Goal: Task Accomplishment & Management: Manage account settings

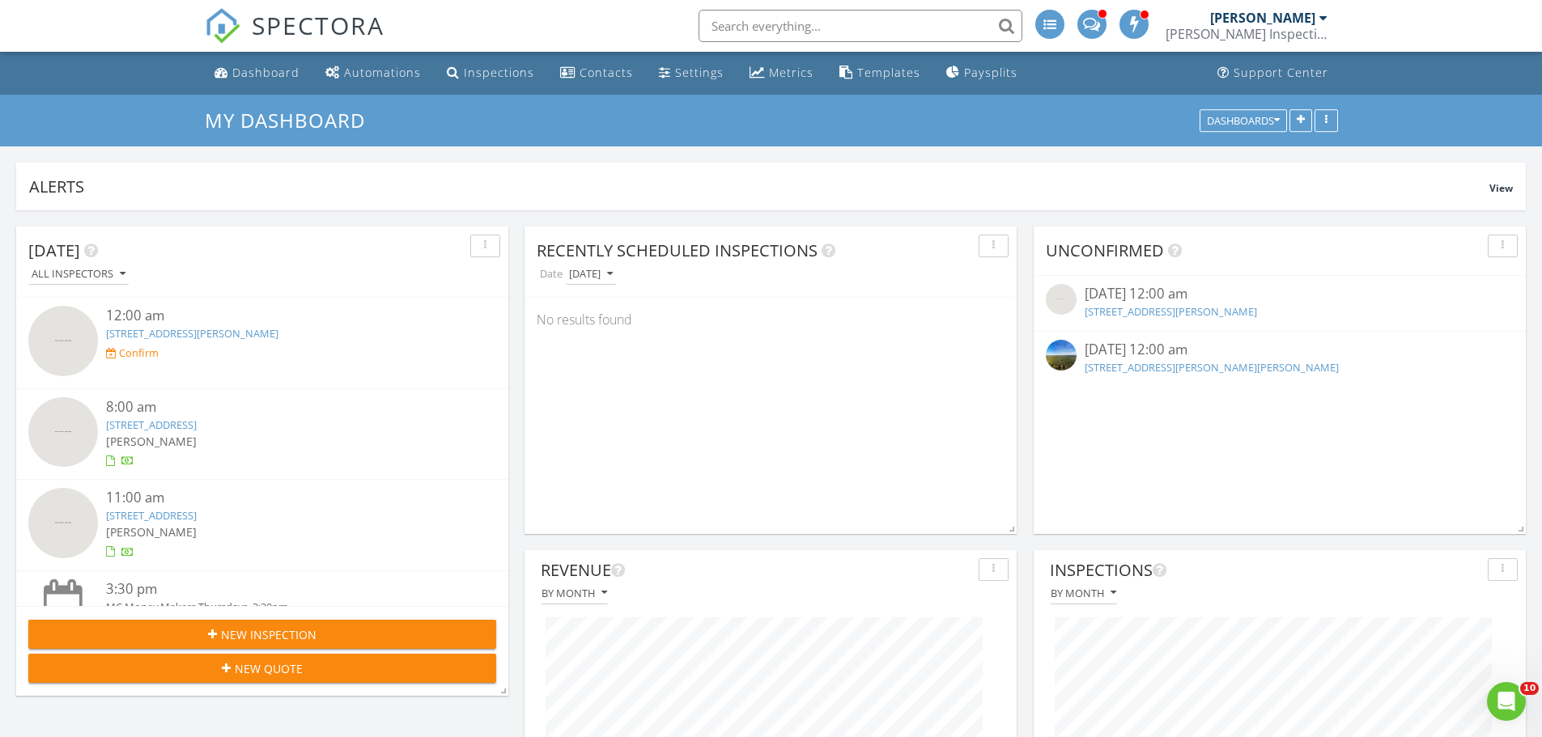
click at [1180, 306] on link "136 Eliana Shores Dr, Katy, TX 77493" at bounding box center [1170, 311] width 172 height 15
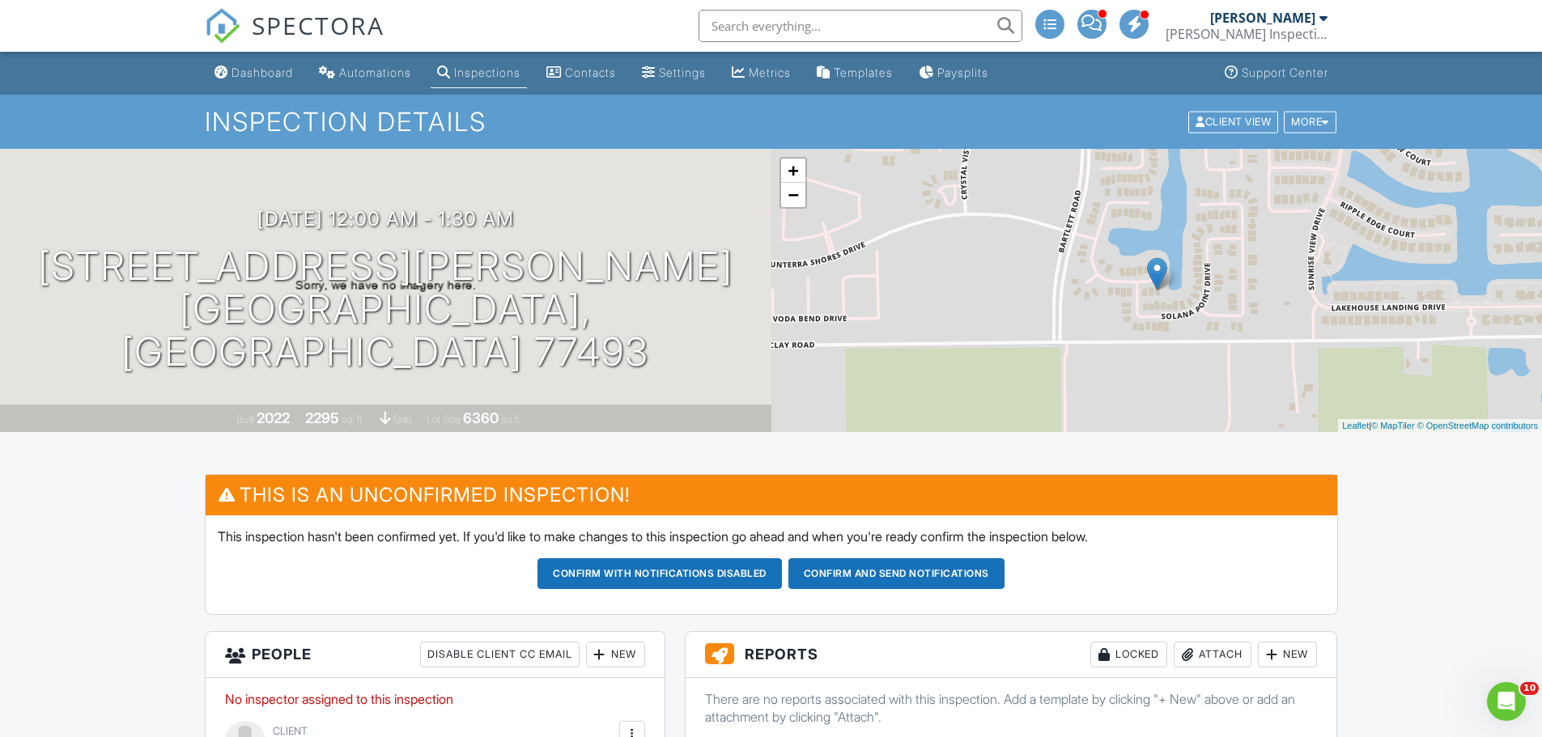
click at [1302, 134] on div "Client View More Property Details Reschedule Reorder / Copy Share Cancel Delete…" at bounding box center [1261, 121] width 151 height 25
click at [1301, 129] on div "More" at bounding box center [1309, 122] width 53 height 22
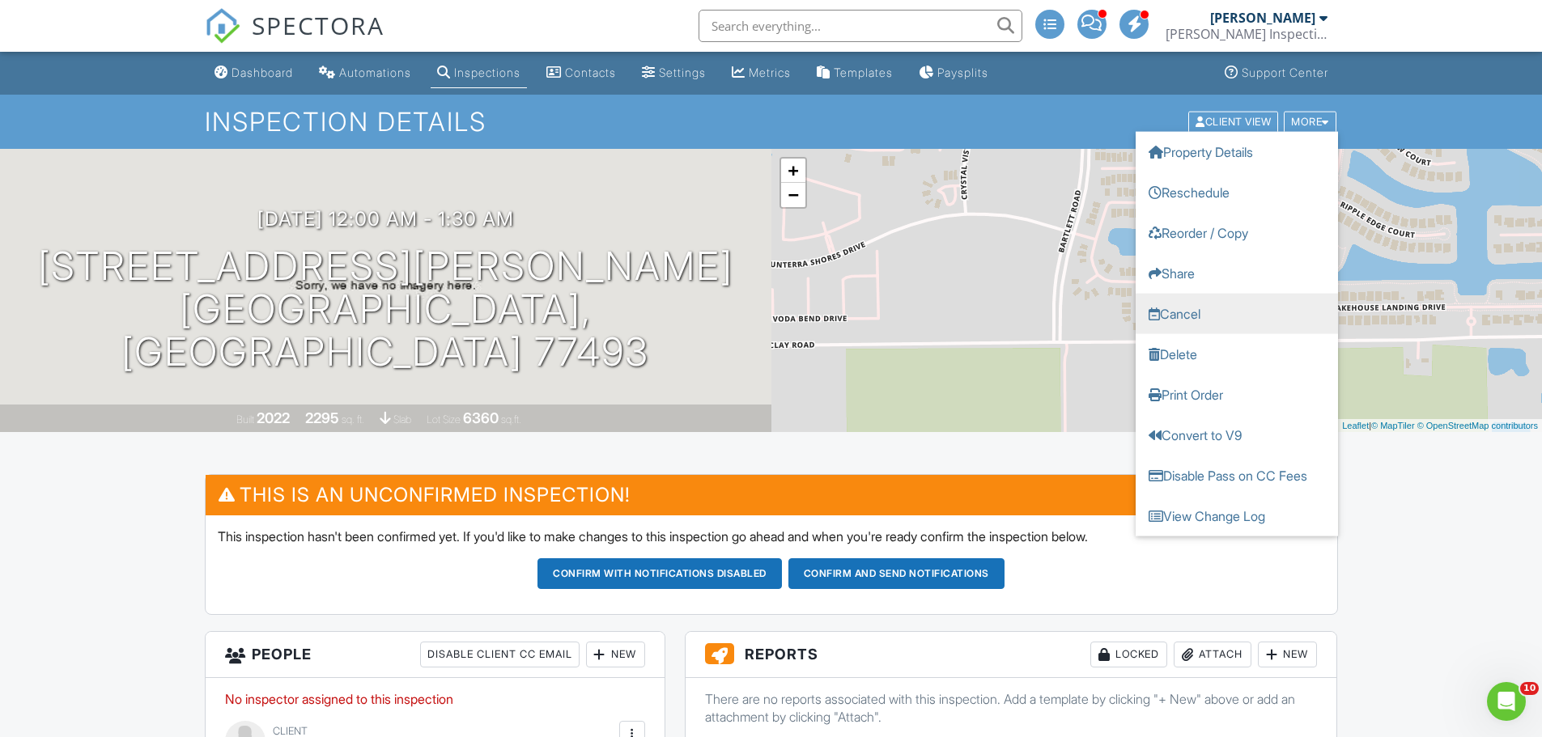
click at [1246, 298] on link "Cancel" at bounding box center [1236, 313] width 202 height 40
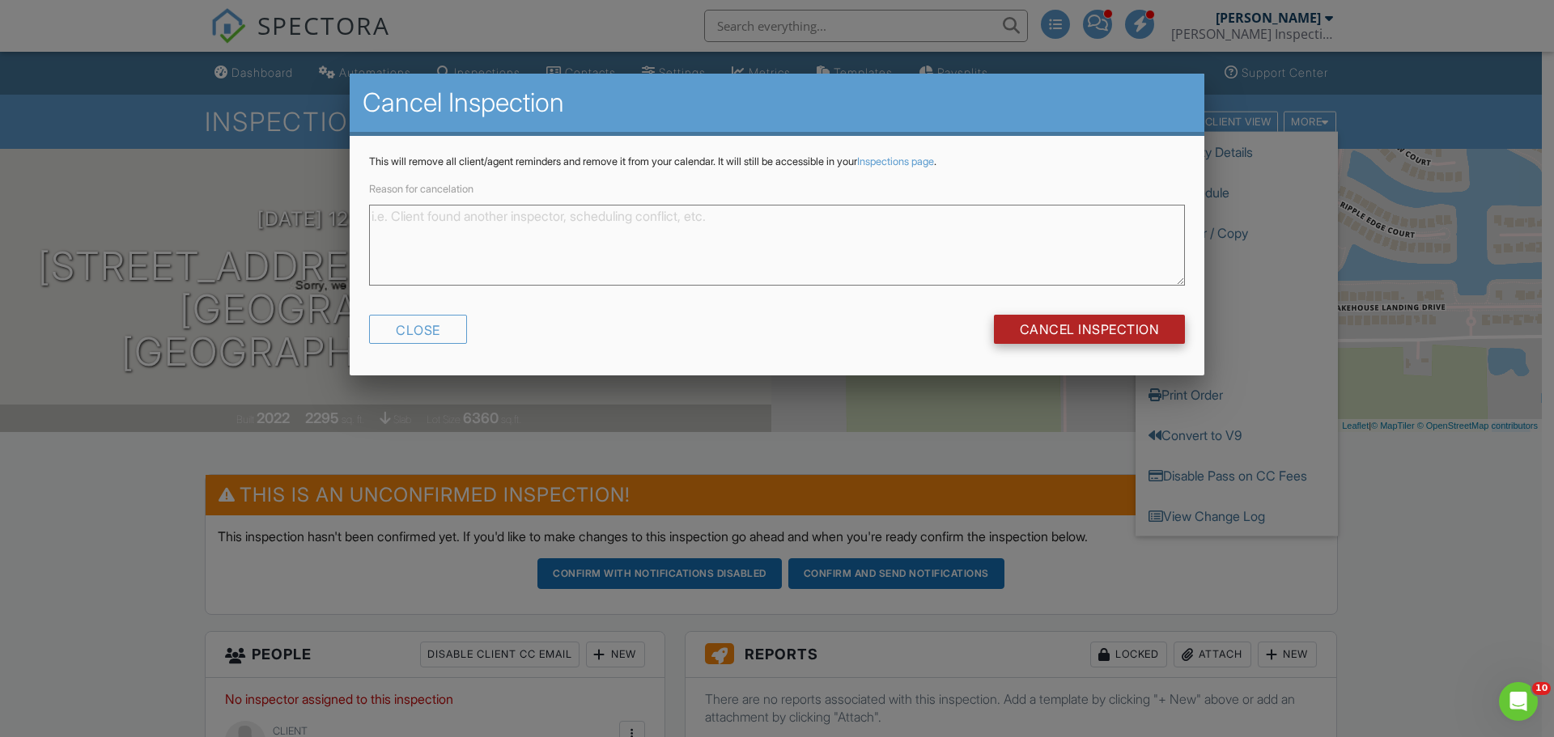
click at [1128, 335] on input "Cancel Inspection" at bounding box center [1090, 329] width 192 height 29
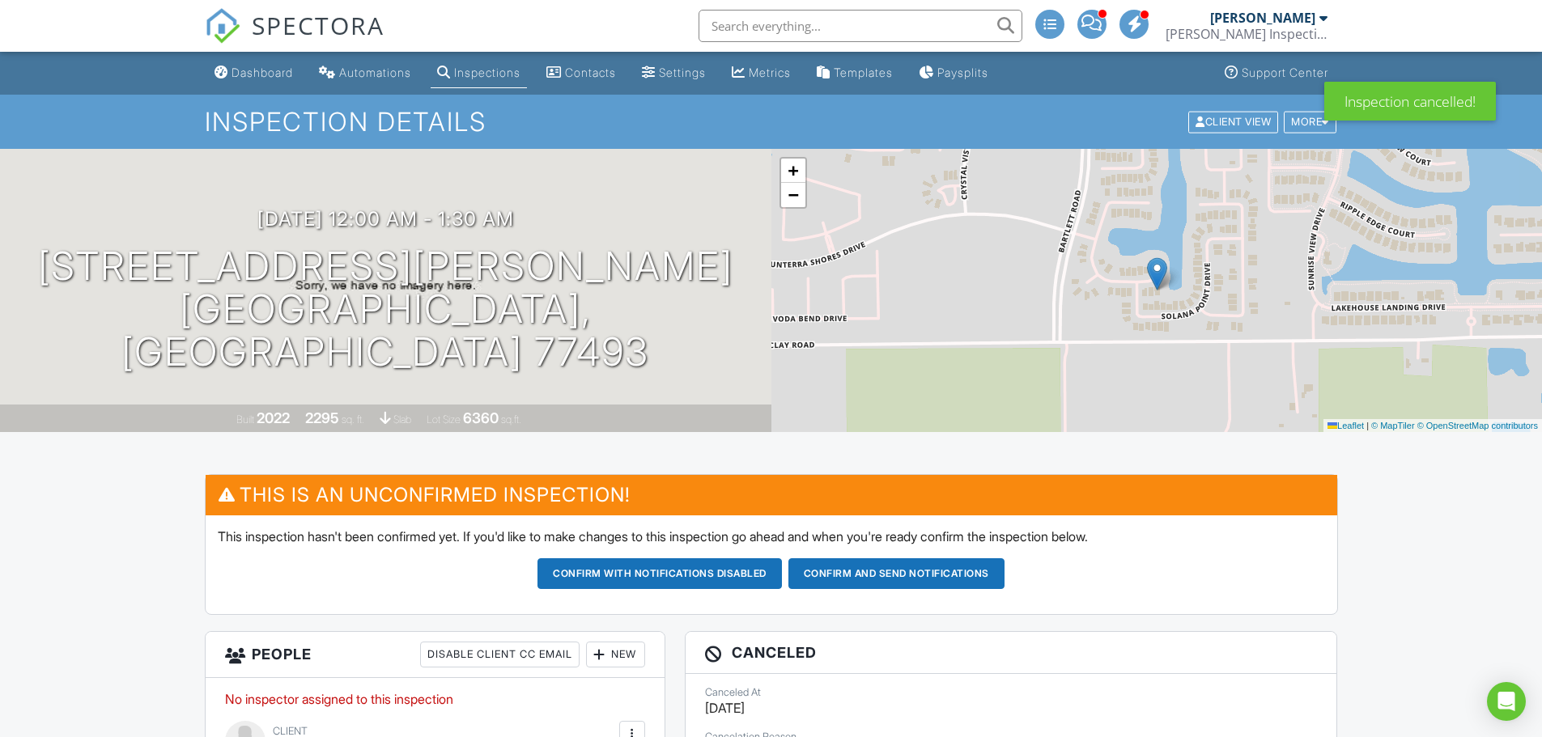
click at [265, 52] on div "SPECTORA" at bounding box center [295, 26] width 180 height 52
click at [264, 61] on link "Dashboard" at bounding box center [253, 73] width 91 height 30
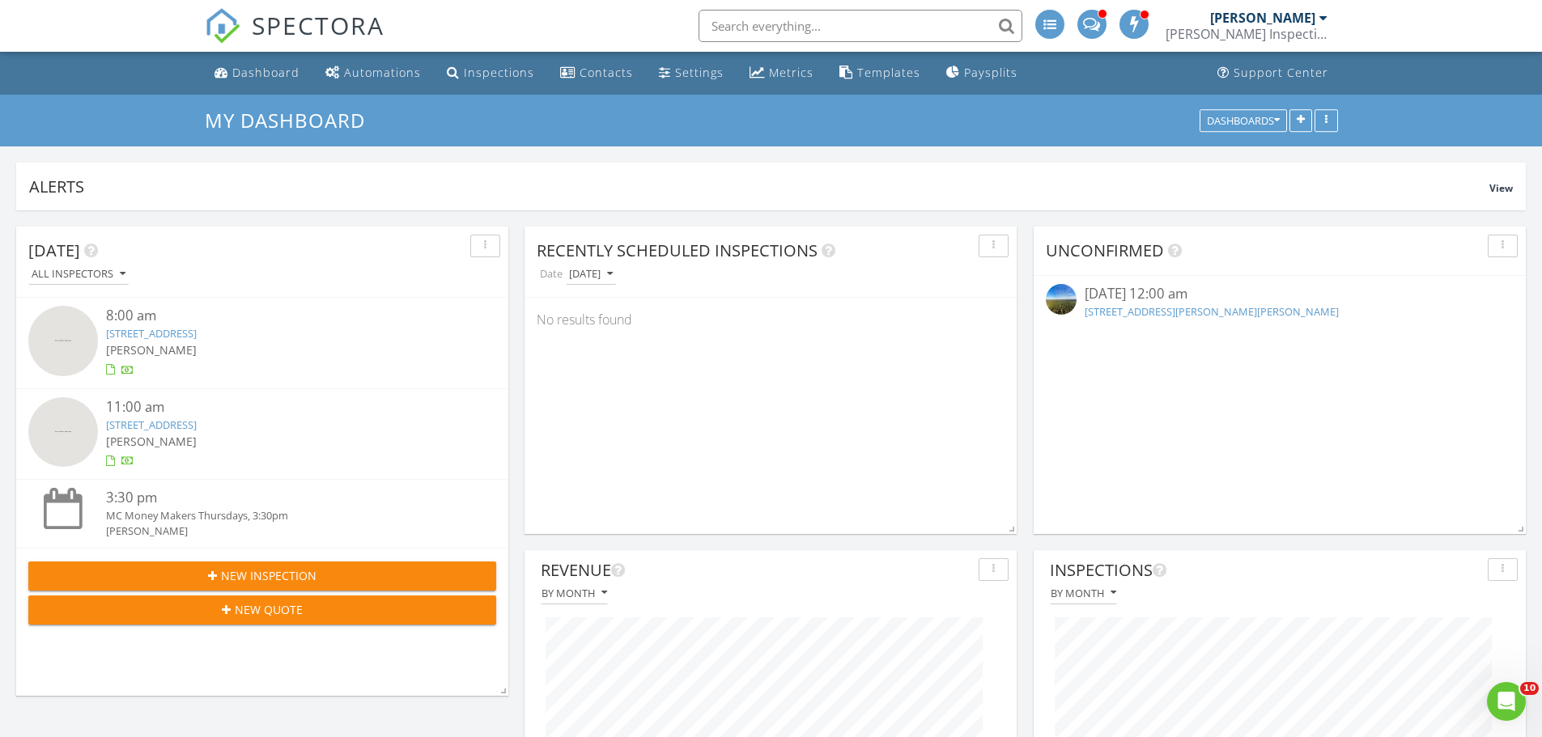
click at [1199, 314] on link "14594 William Trails Dr, Willis, TX 77378" at bounding box center [1211, 311] width 254 height 15
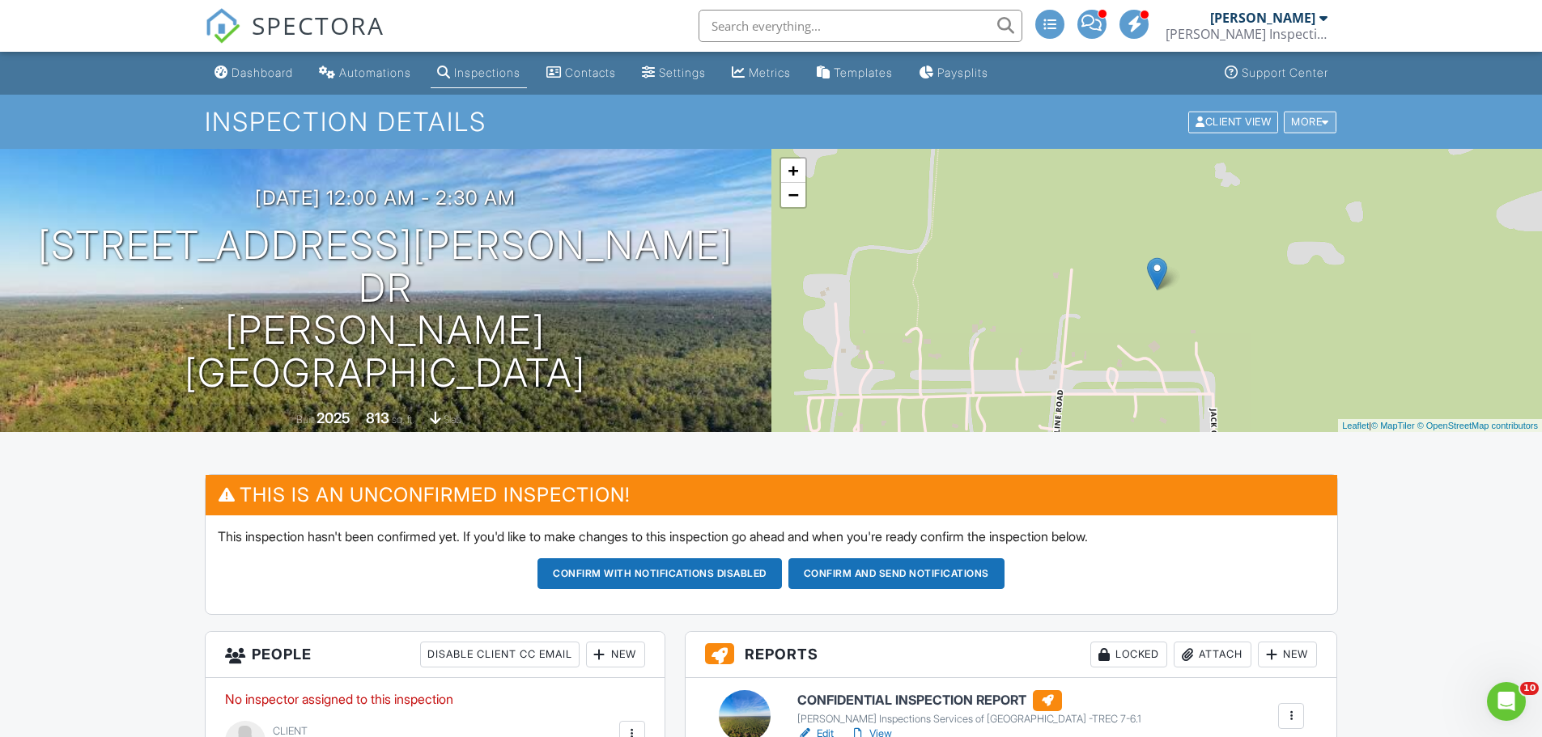
click at [1307, 117] on div "More" at bounding box center [1309, 122] width 53 height 22
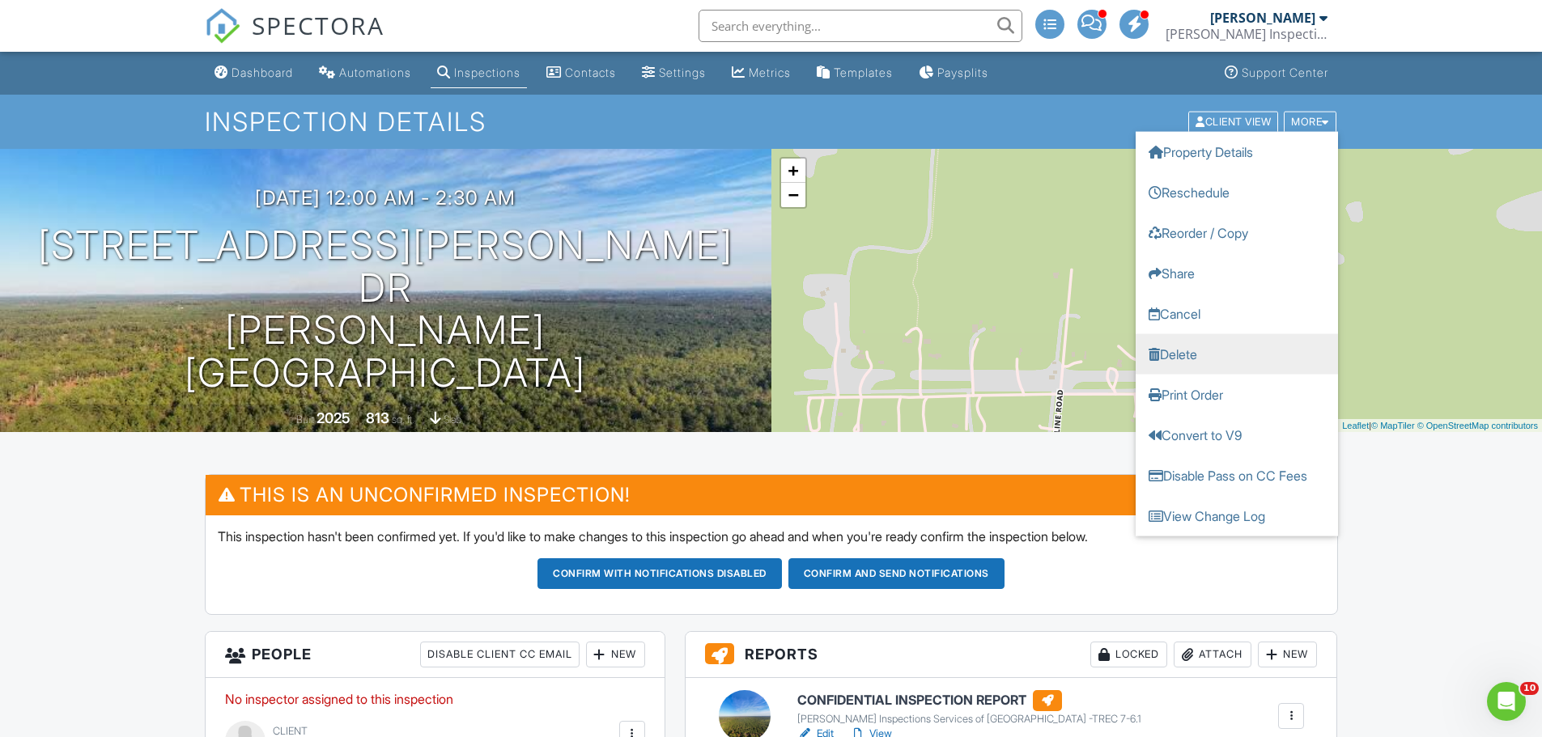
click at [1281, 338] on link "Delete" at bounding box center [1236, 353] width 202 height 40
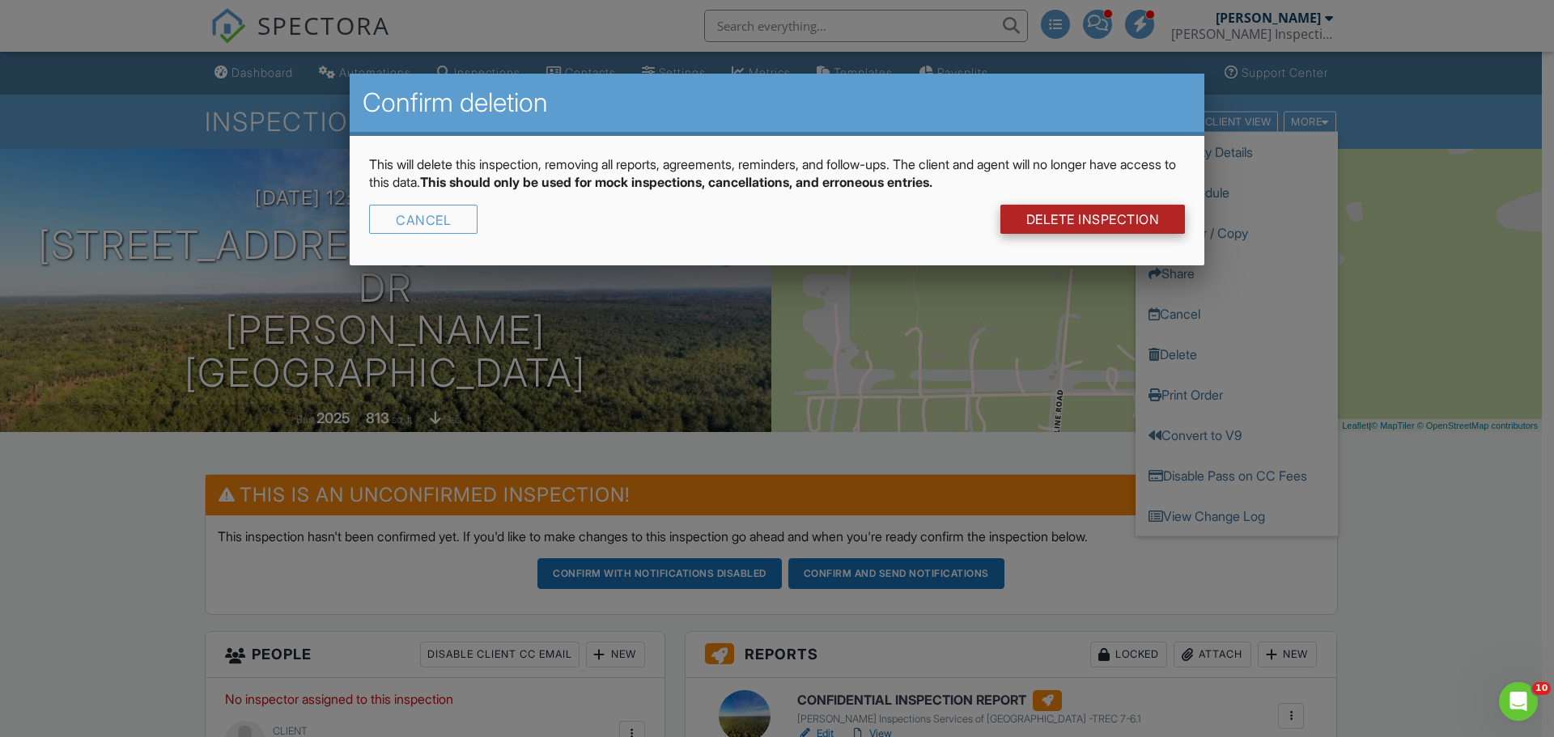
click at [1141, 223] on link "DELETE Inspection" at bounding box center [1092, 219] width 185 height 29
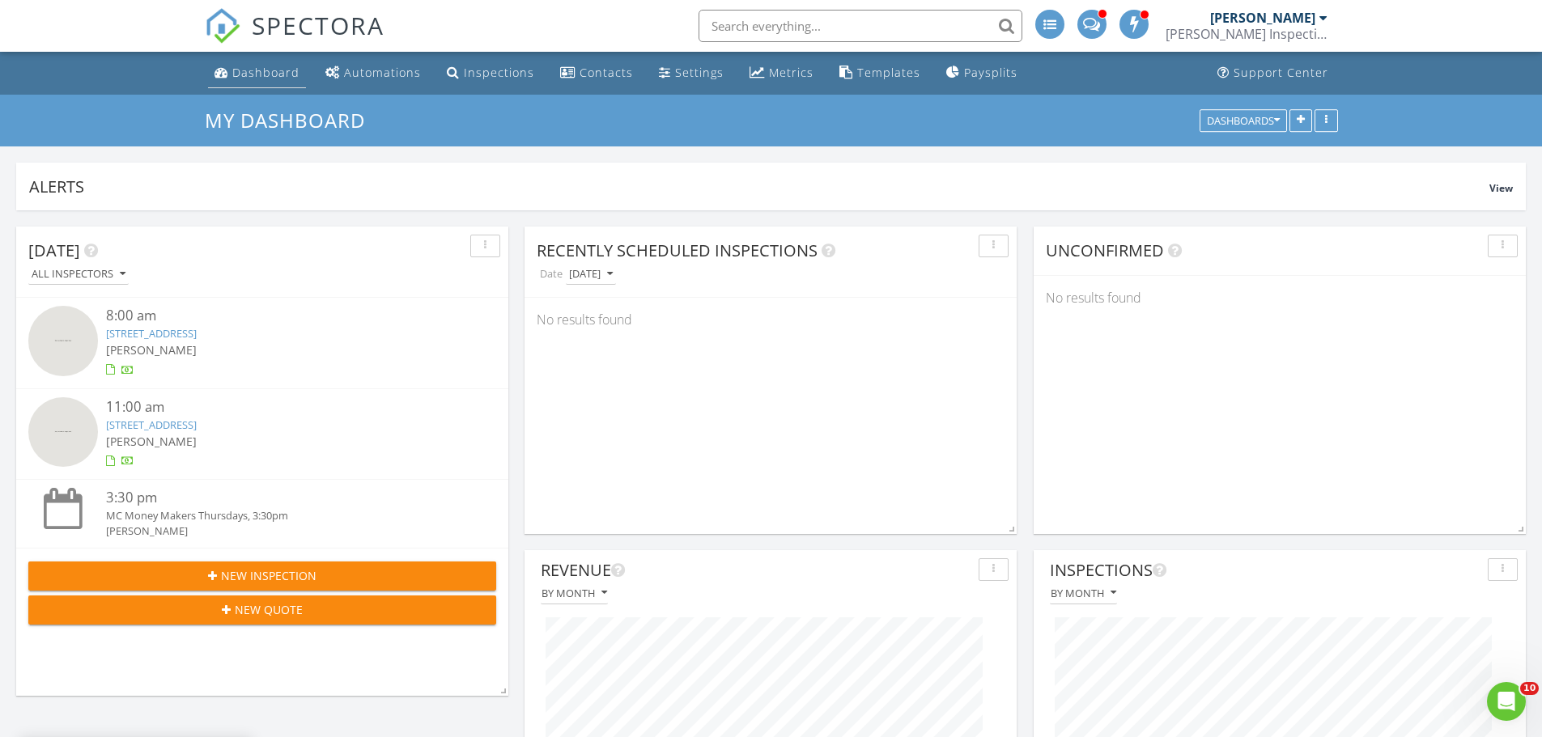
click at [255, 80] on link "Dashboard" at bounding box center [257, 73] width 98 height 30
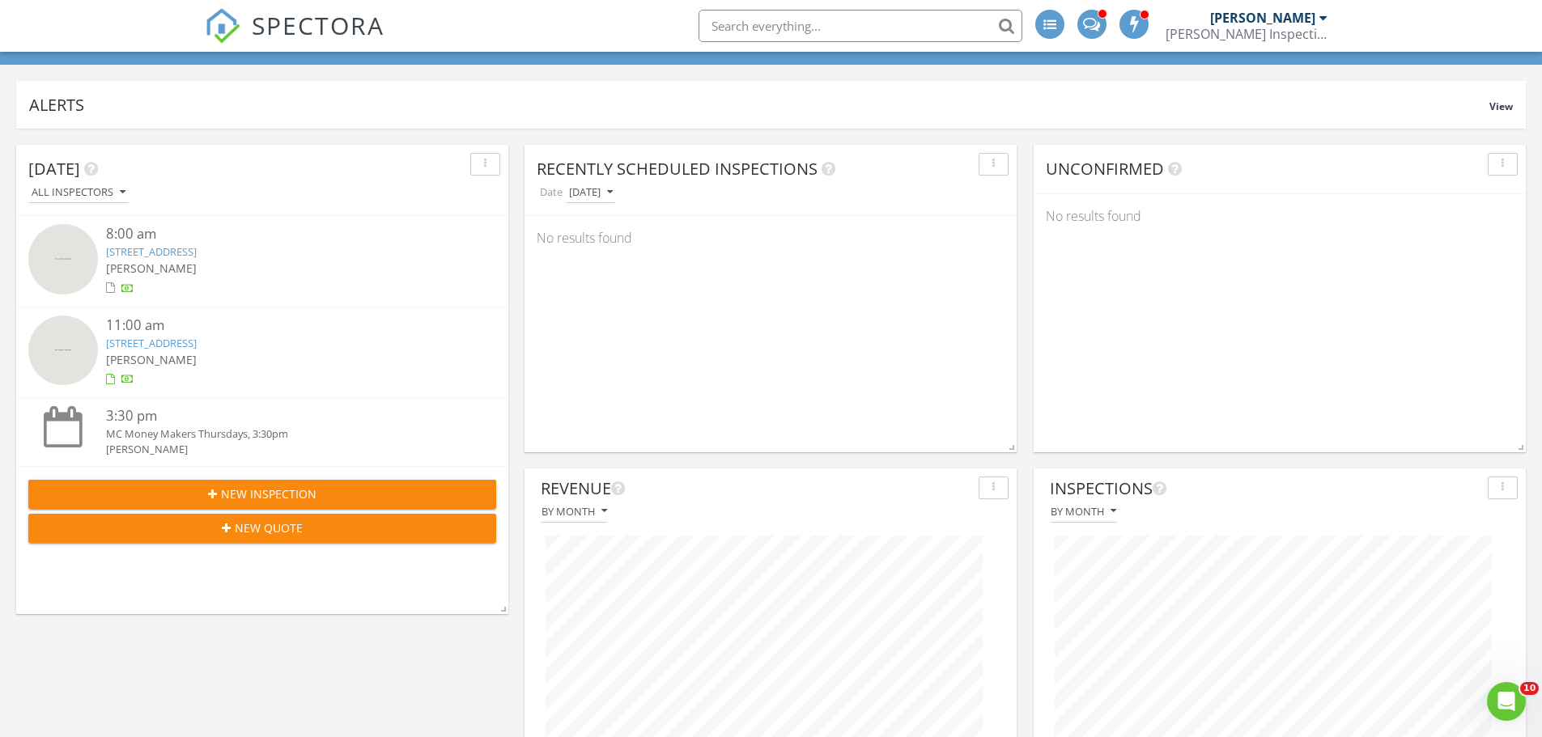
scroll to position [81, 0]
click at [197, 343] on link "[STREET_ADDRESS]" at bounding box center [151, 344] width 91 height 15
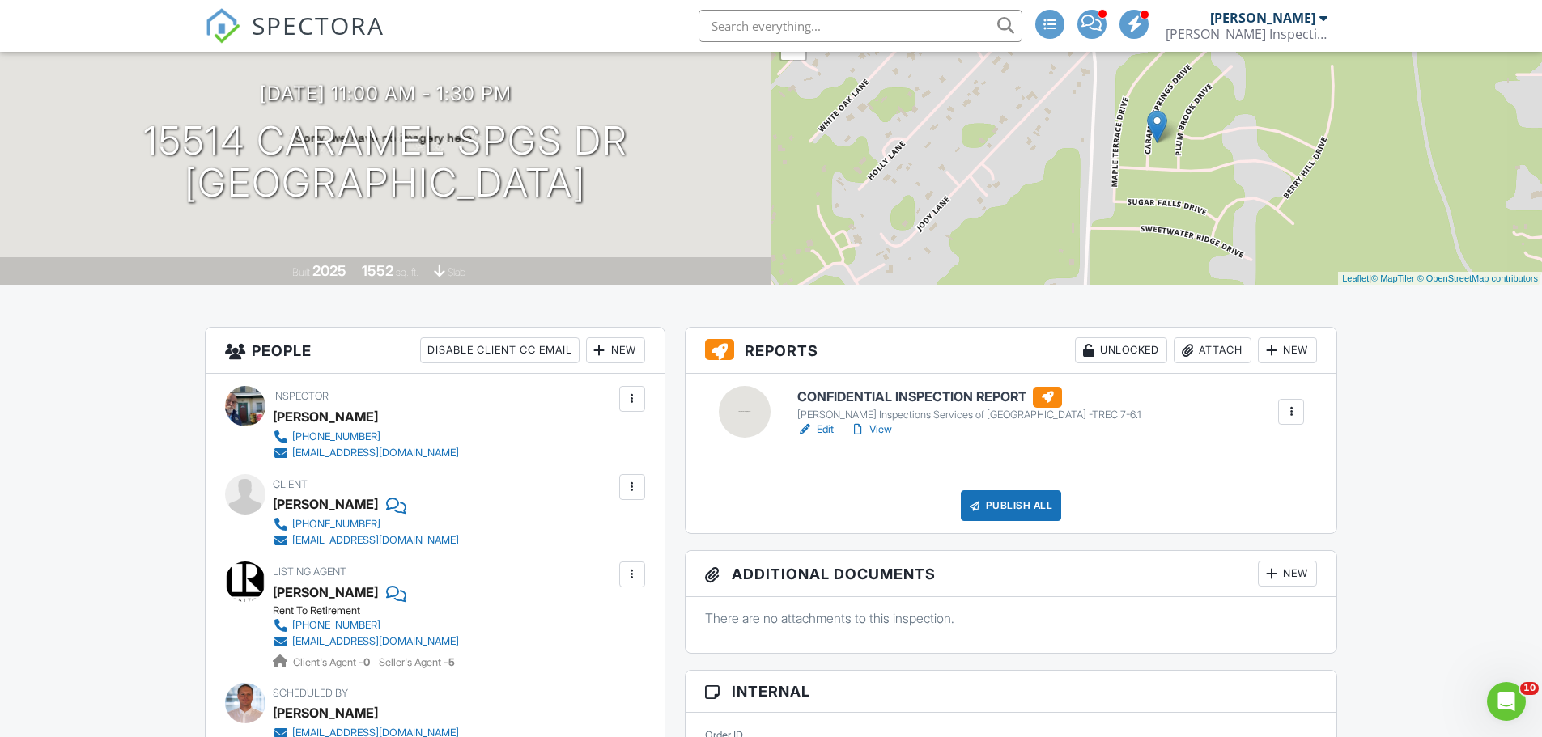
scroll to position [162, 0]
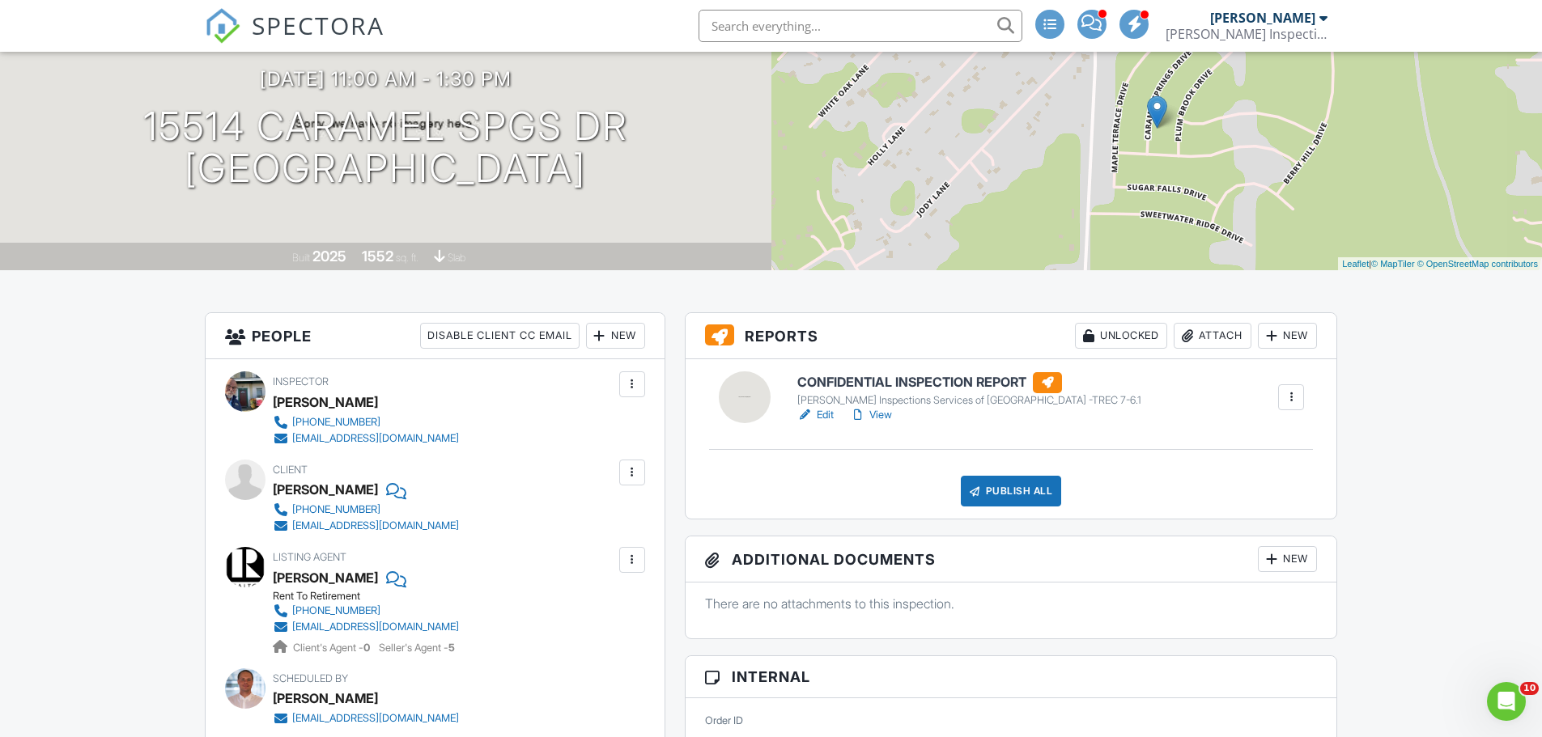
click at [829, 411] on link "Edit" at bounding box center [815, 415] width 36 height 16
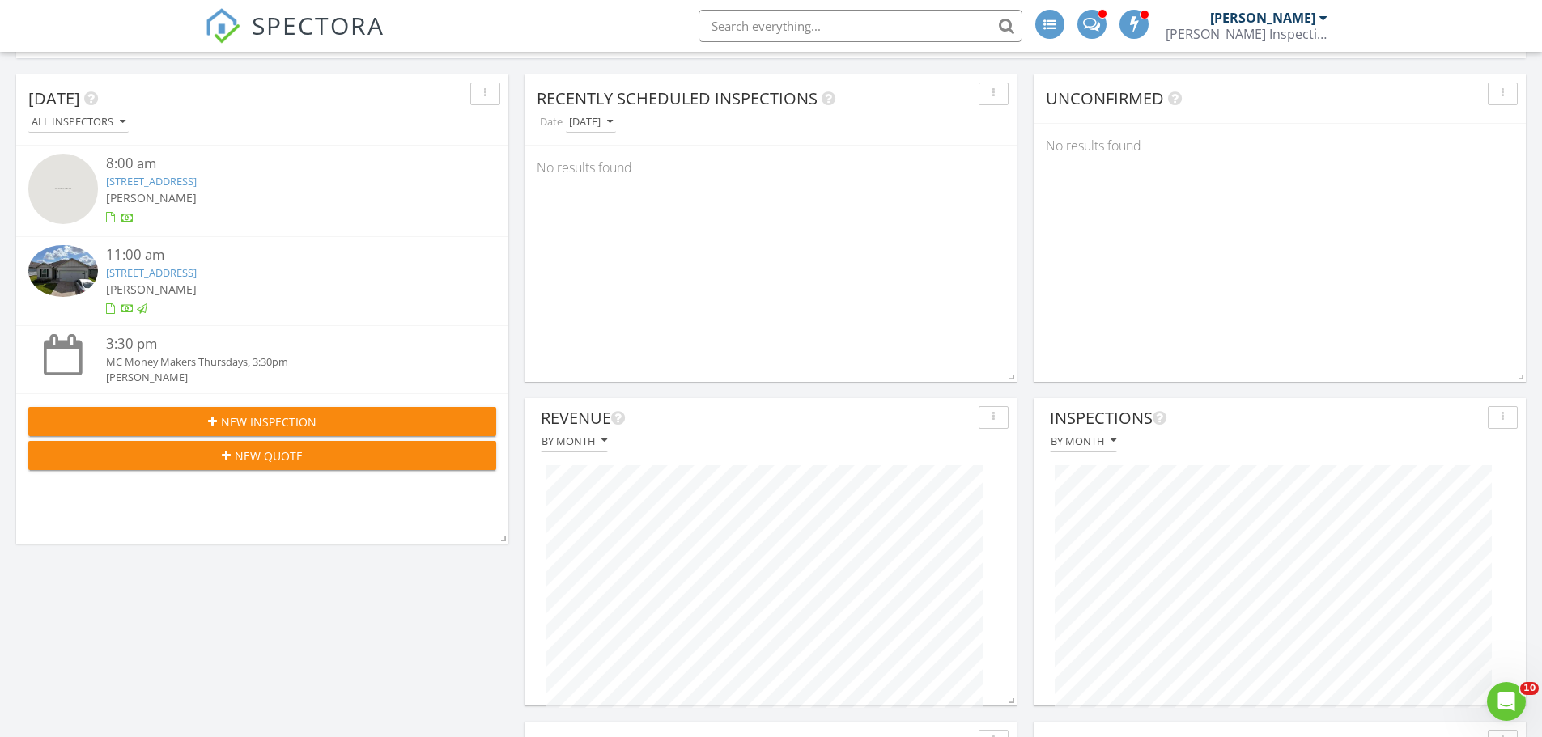
scroll to position [162, 0]
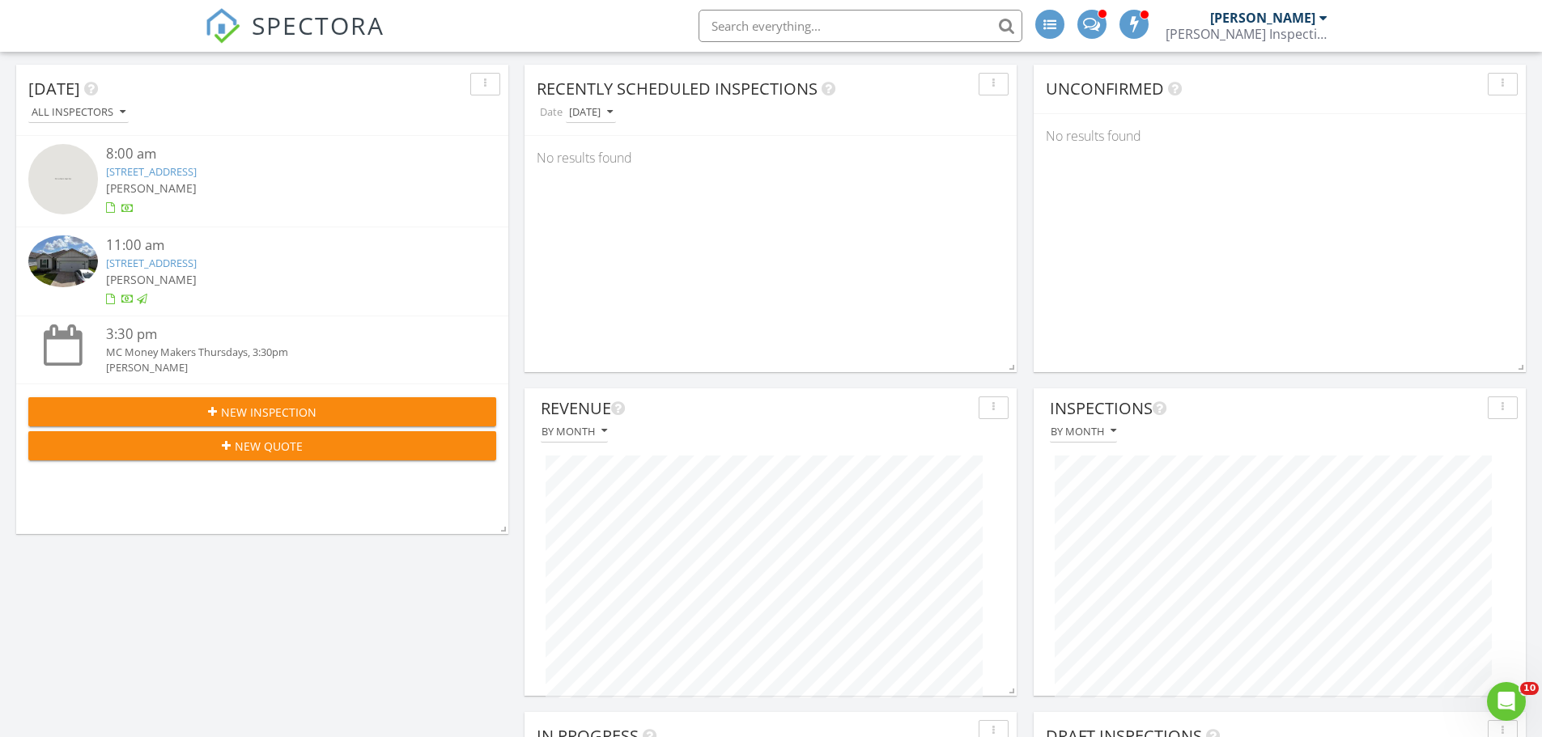
click at [290, 34] on span "SPECTORA" at bounding box center [318, 25] width 133 height 34
